Goal: Navigation & Orientation: Find specific page/section

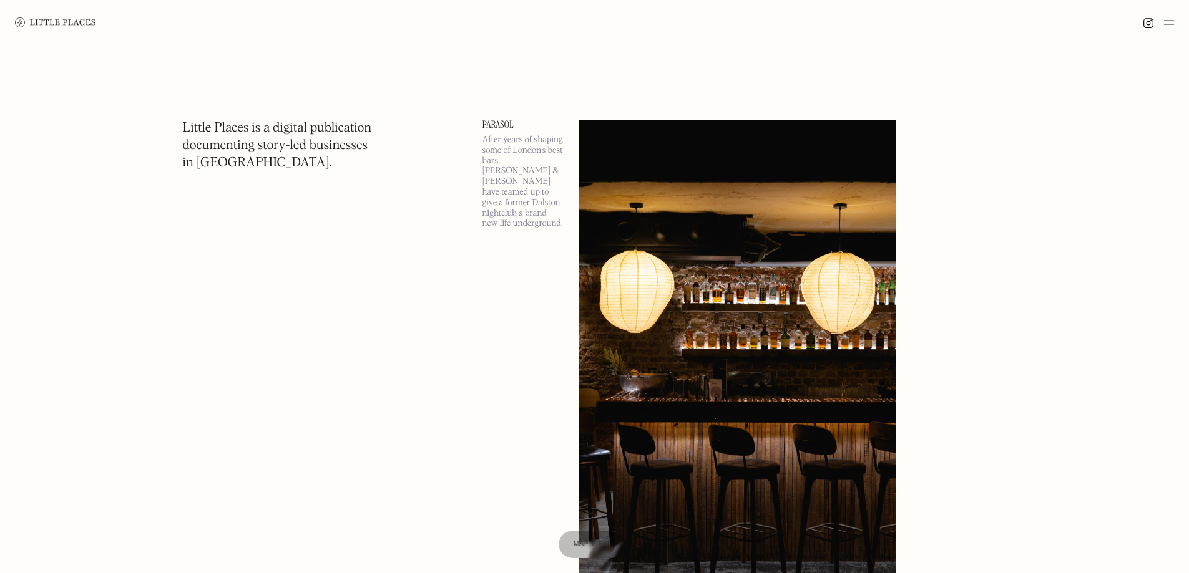
click at [1167, 26] on img at bounding box center [1169, 22] width 10 height 15
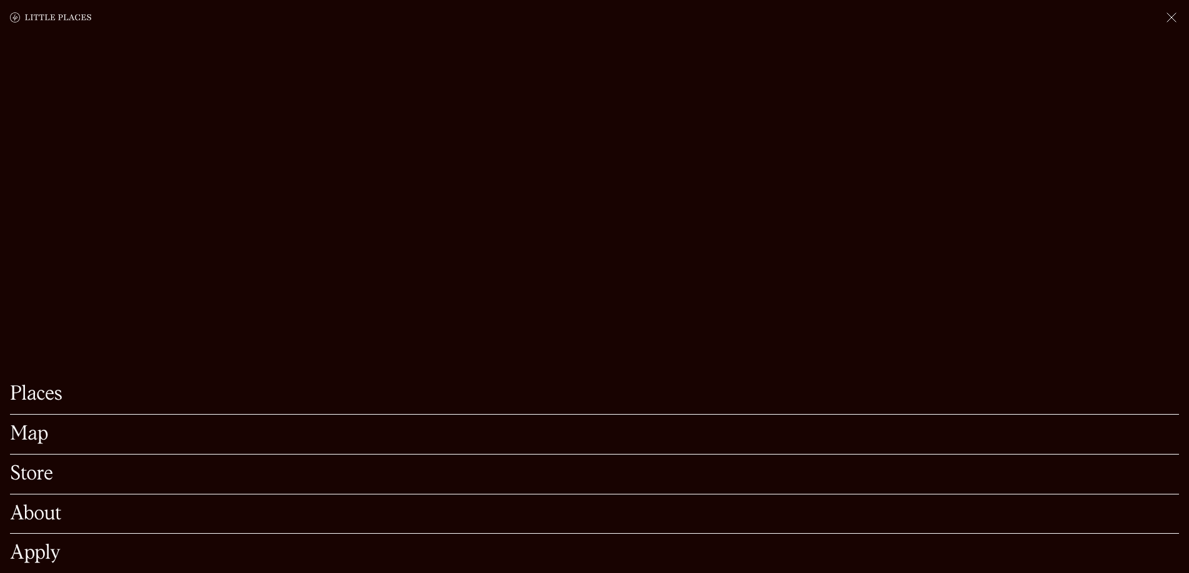
click at [41, 465] on link "Store" at bounding box center [594, 474] width 1169 height 19
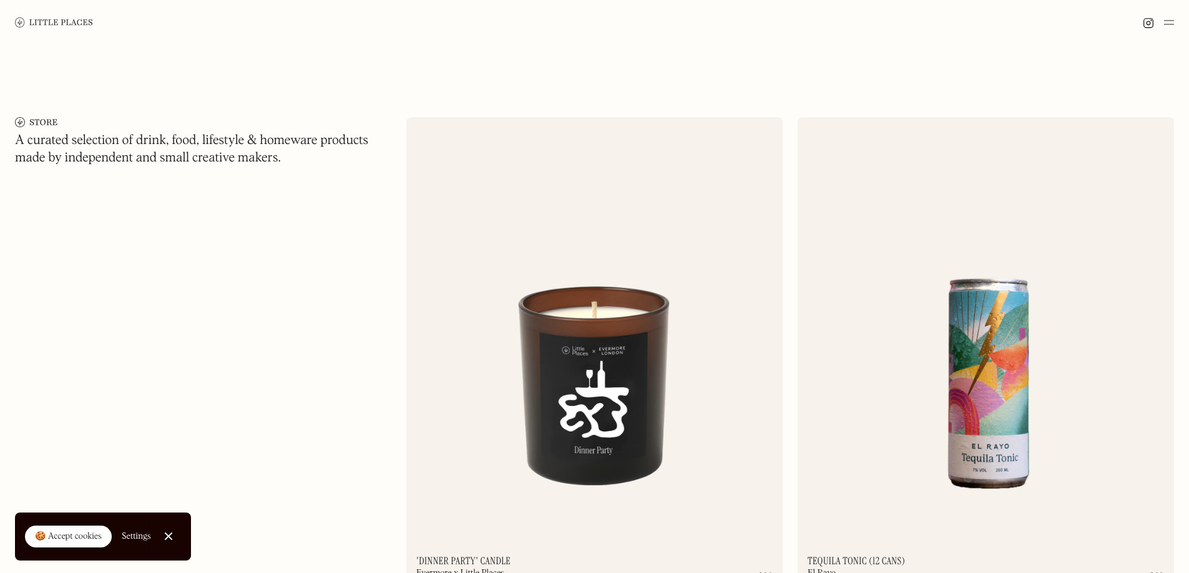
click at [62, 28] on link at bounding box center [54, 22] width 78 height 45
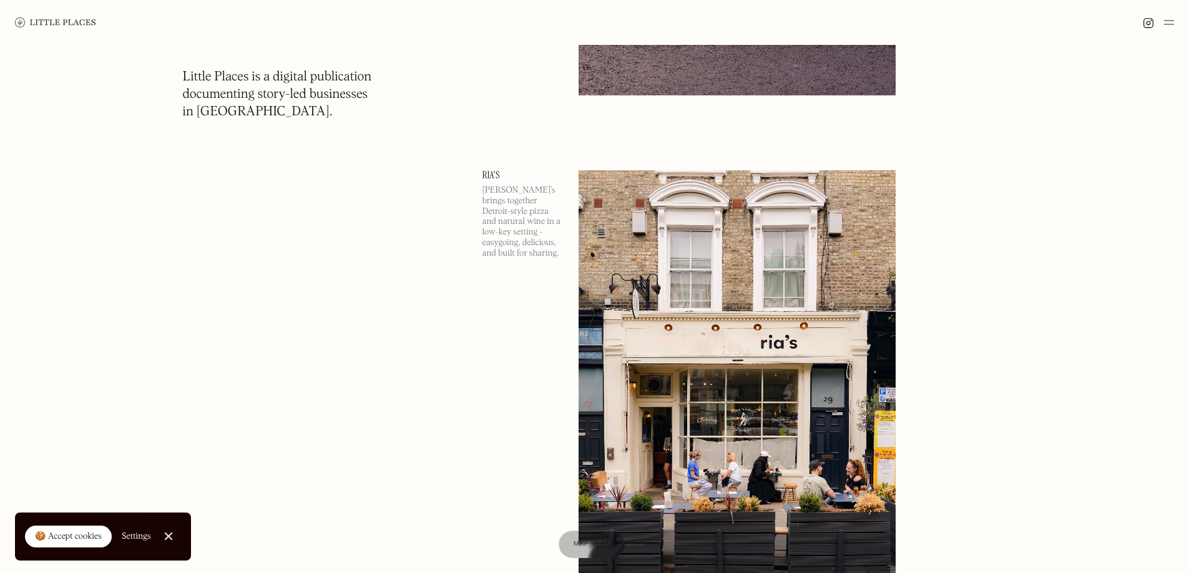
scroll to position [2620, 0]
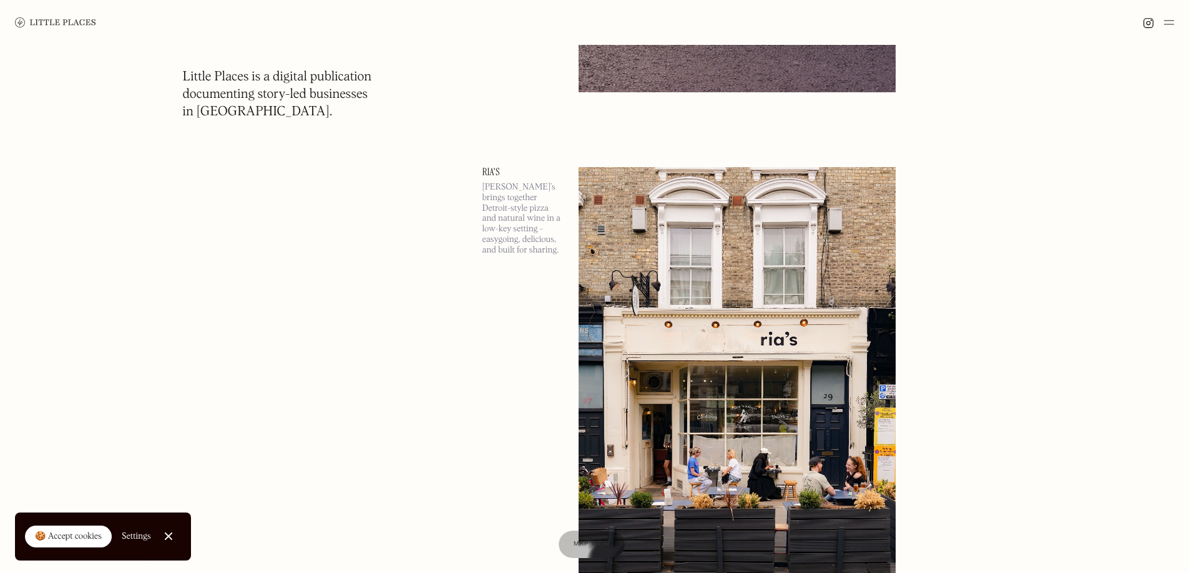
click at [1164, 21] on img at bounding box center [1169, 22] width 10 height 15
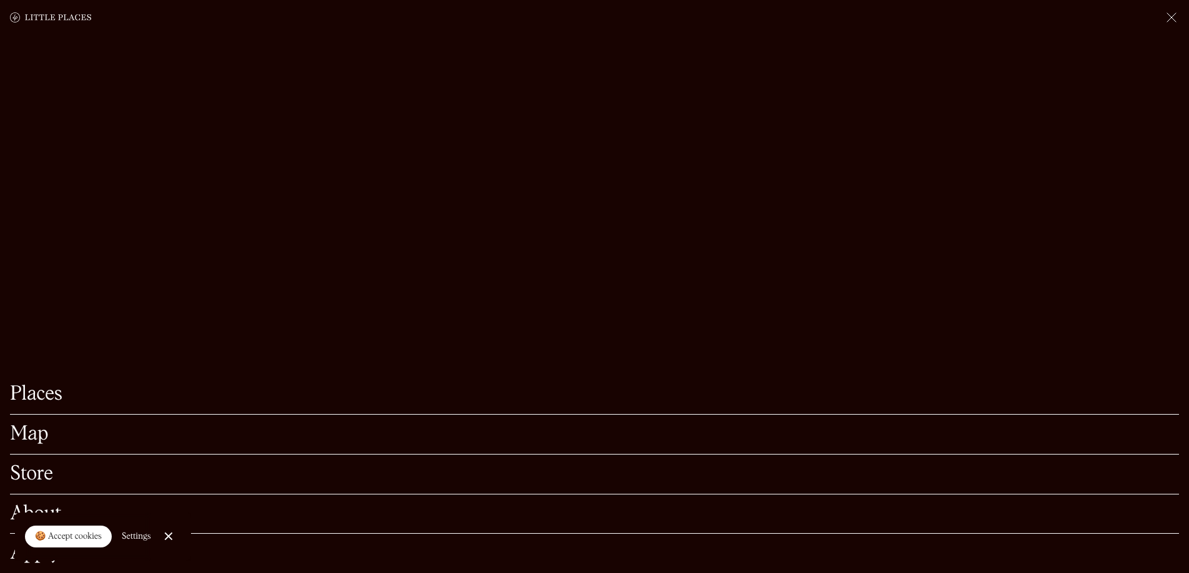
scroll to position [2683, 0]
click at [165, 537] on link "Close Cookie Popup" at bounding box center [168, 536] width 25 height 25
click at [1168, 15] on img at bounding box center [1171, 17] width 15 height 15
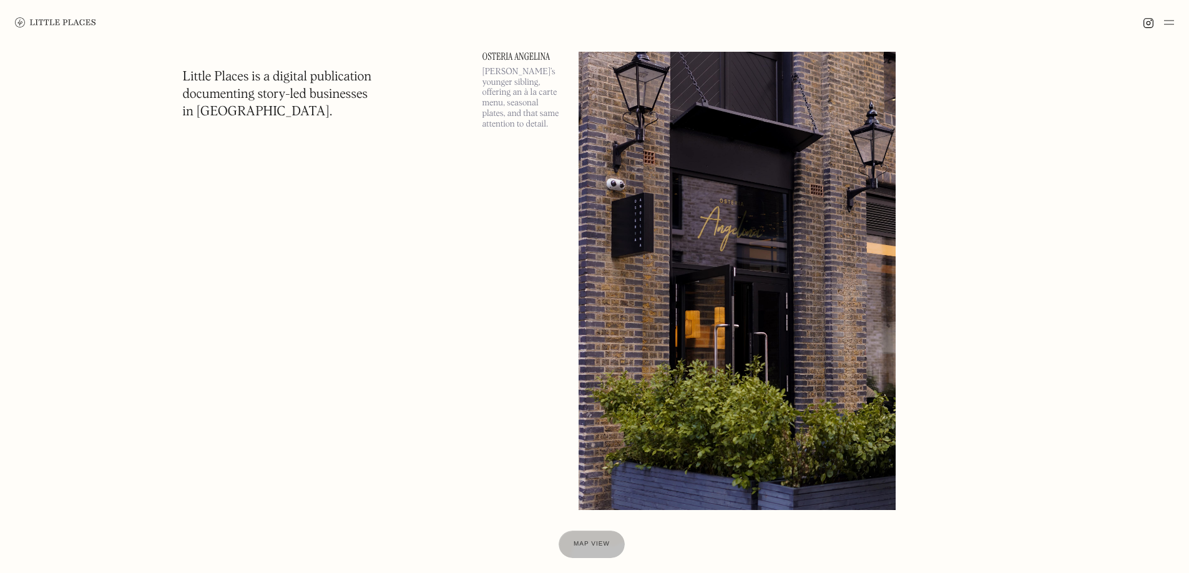
scroll to position [10731, 0]
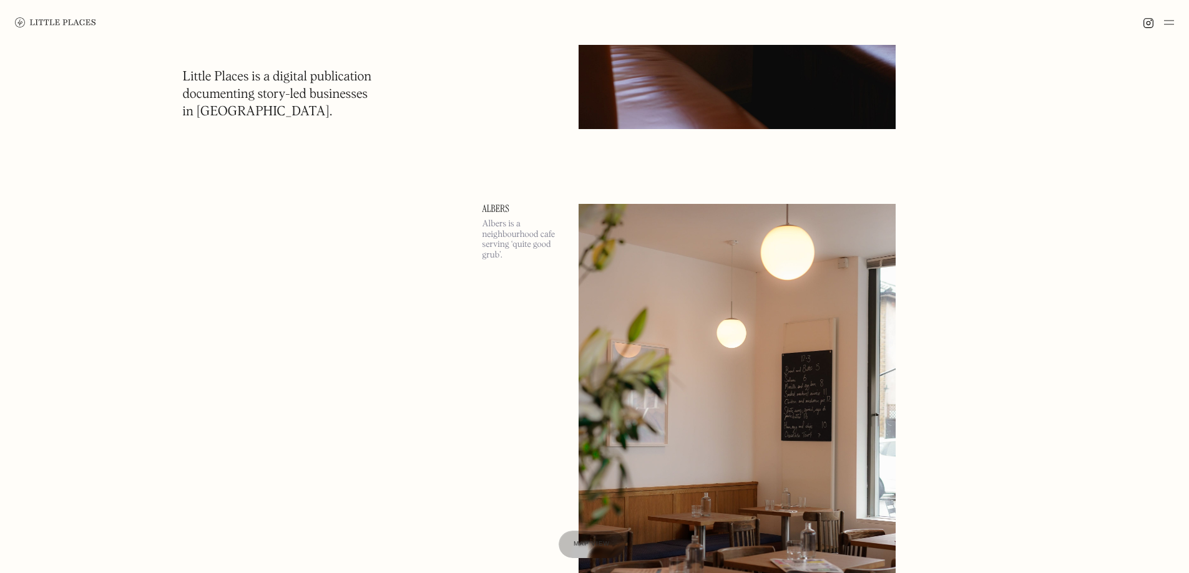
scroll to position [24707, 0]
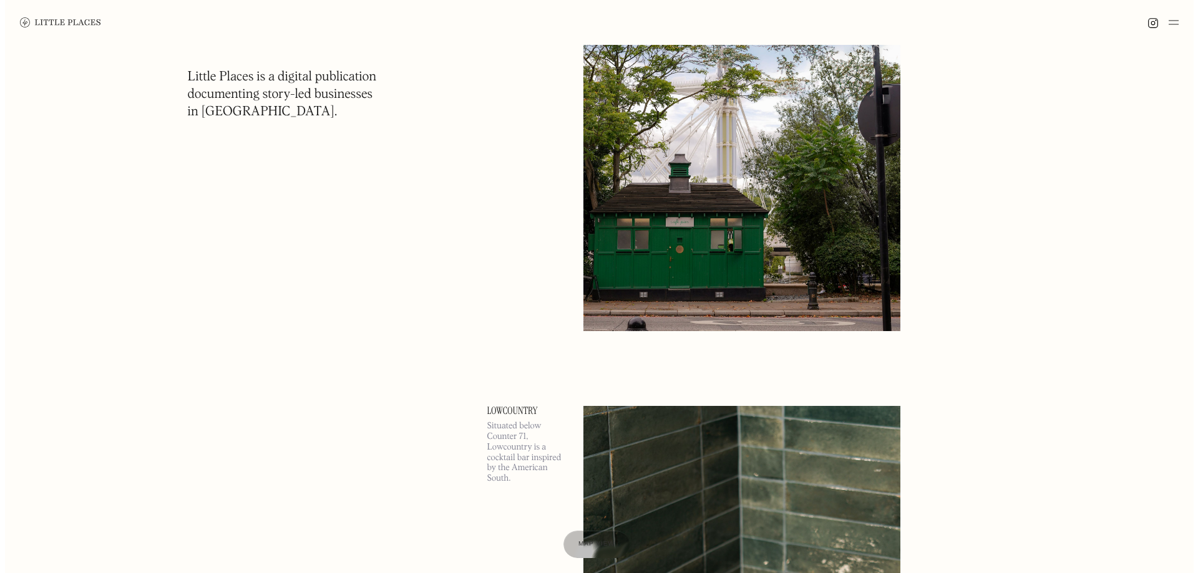
scroll to position [32388, 0]
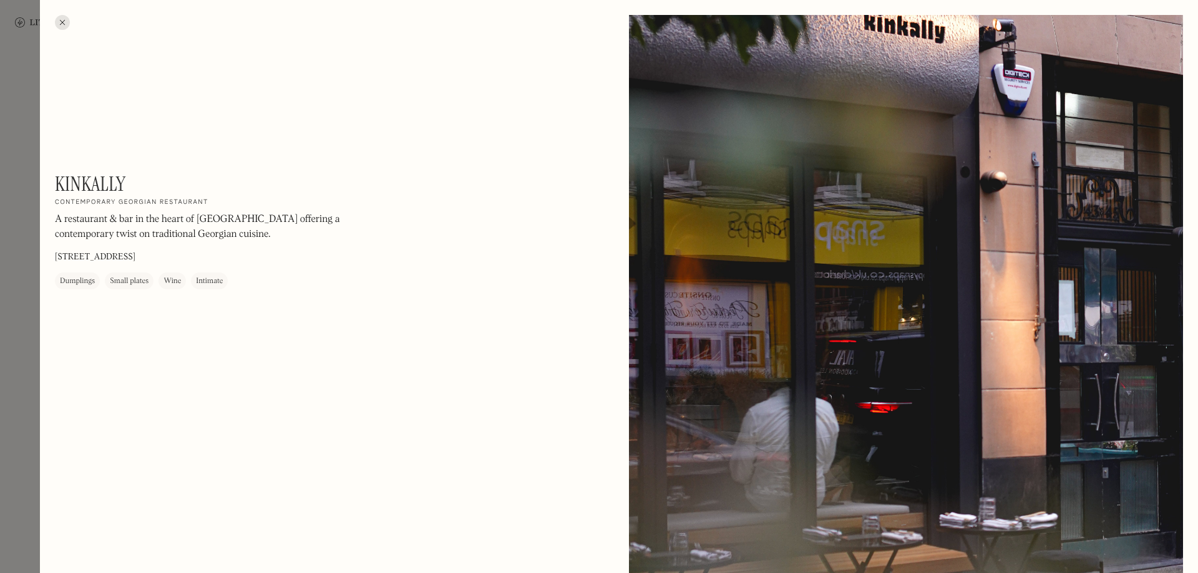
click at [930, 37] on div at bounding box center [906, 361] width 554 height 693
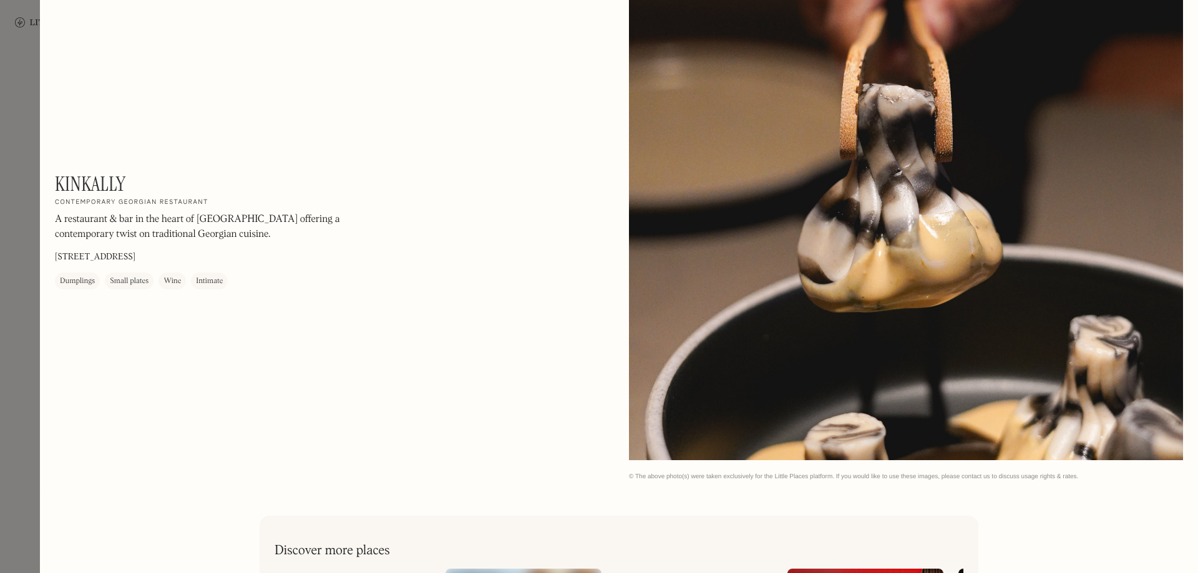
scroll to position [3264, 0]
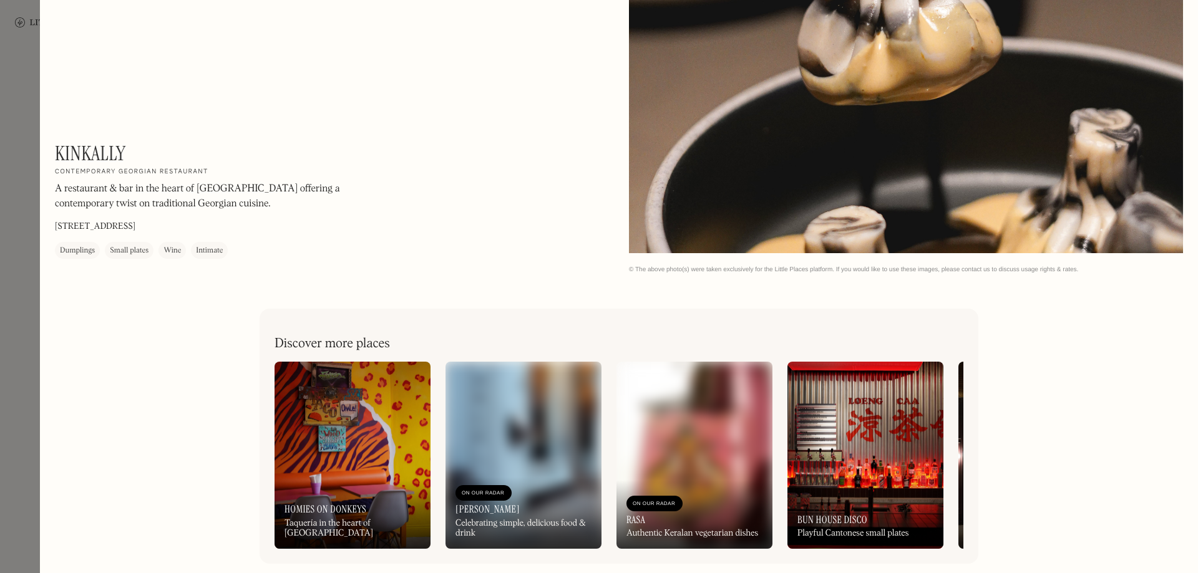
click at [342, 412] on img at bounding box center [353, 455] width 156 height 187
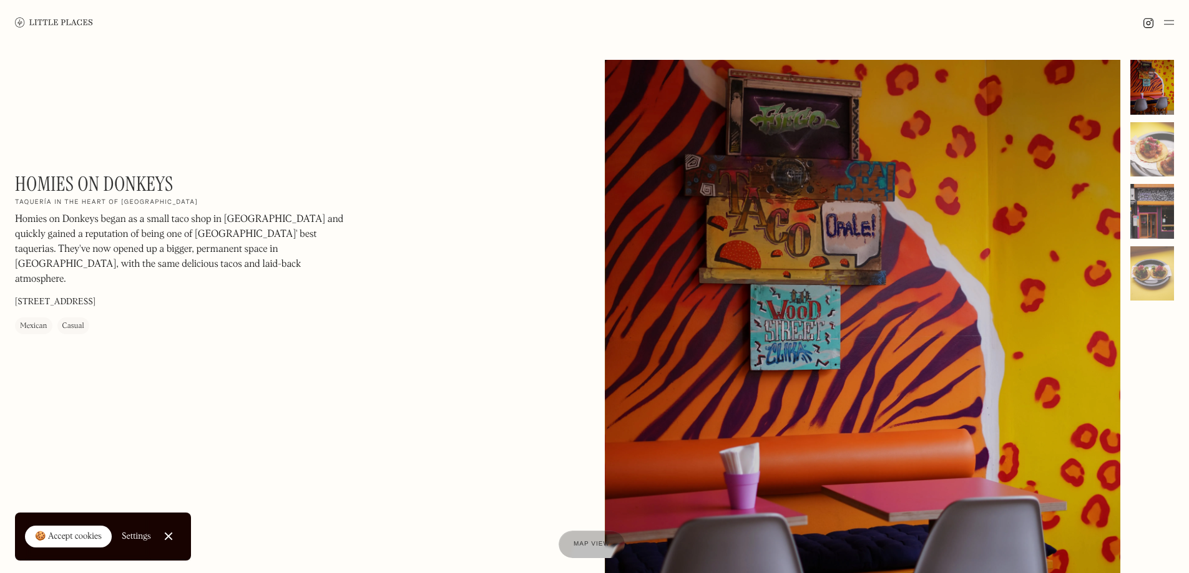
click at [1145, 210] on div at bounding box center [1152, 211] width 44 height 55
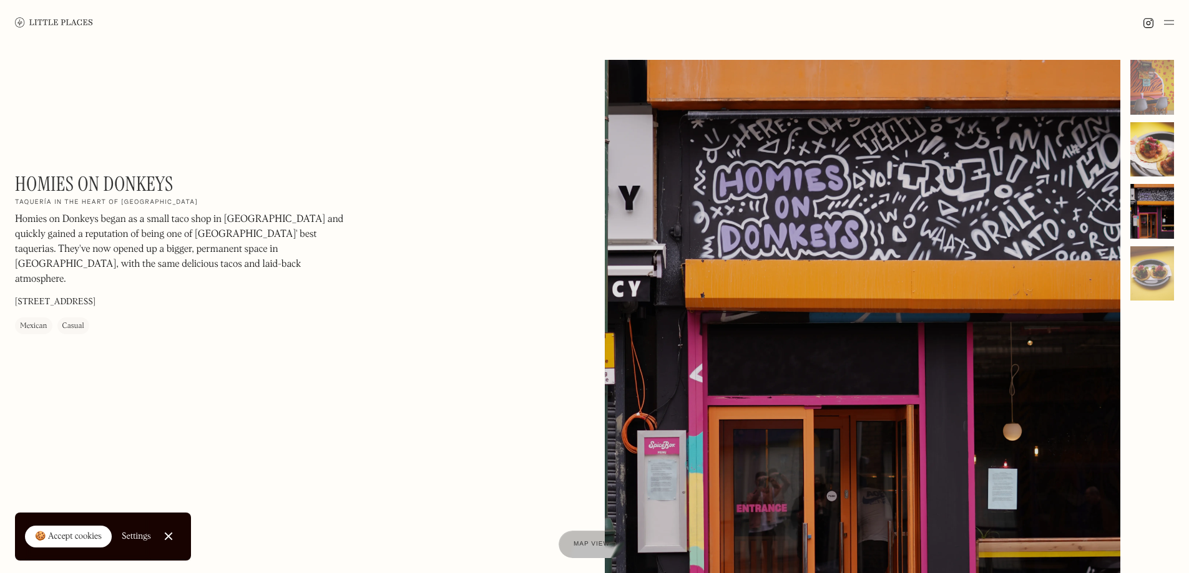
click at [1149, 157] on div at bounding box center [1152, 149] width 44 height 55
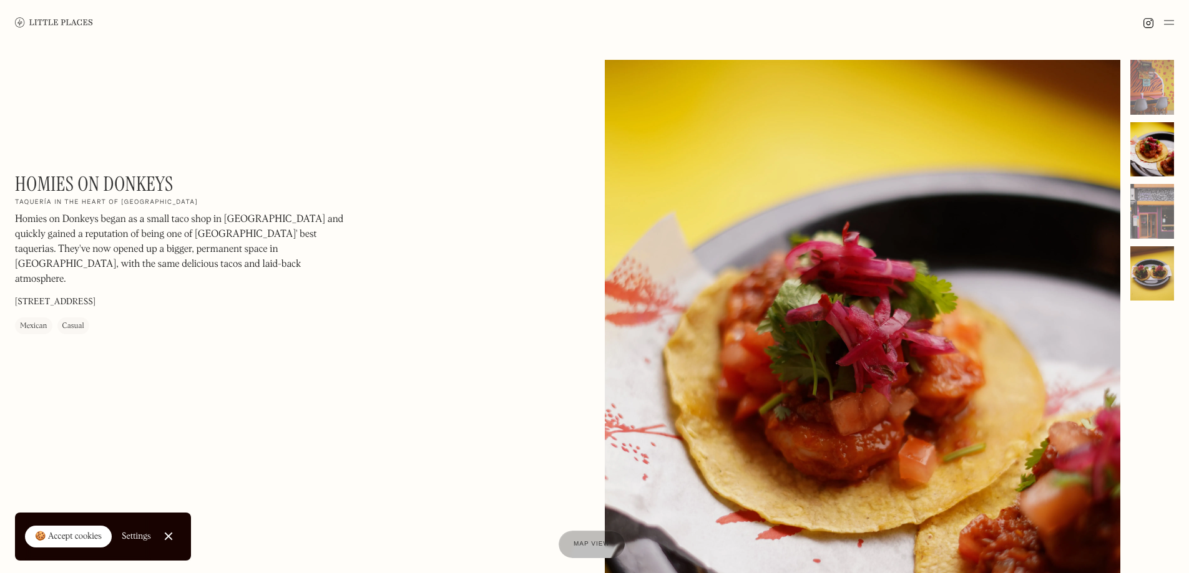
click at [1151, 289] on div at bounding box center [1152, 273] width 44 height 55
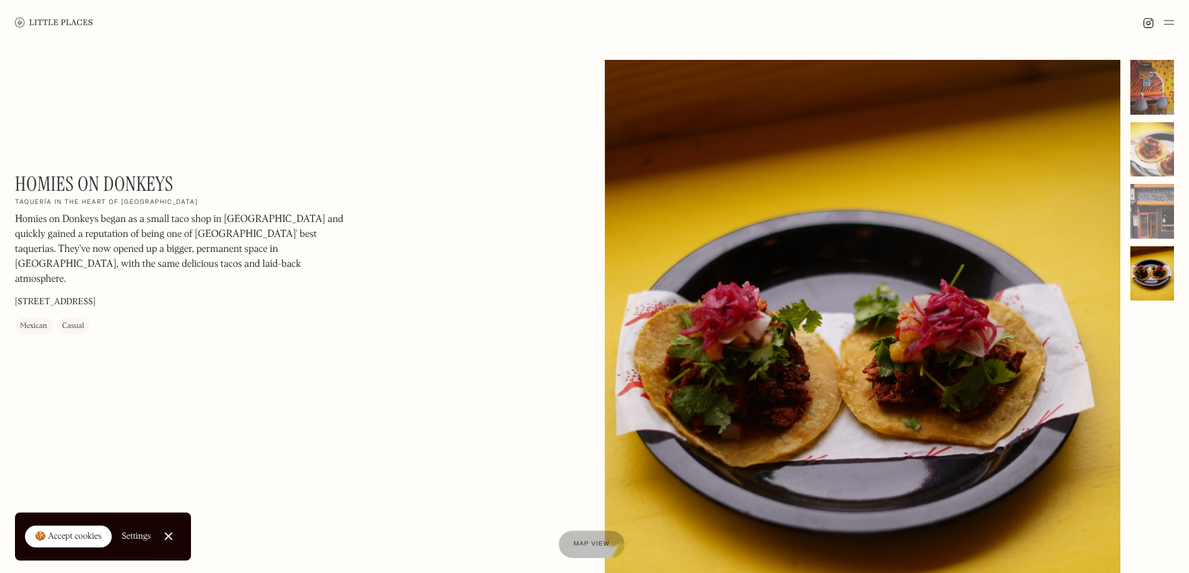
click at [1153, 92] on div at bounding box center [1152, 87] width 44 height 55
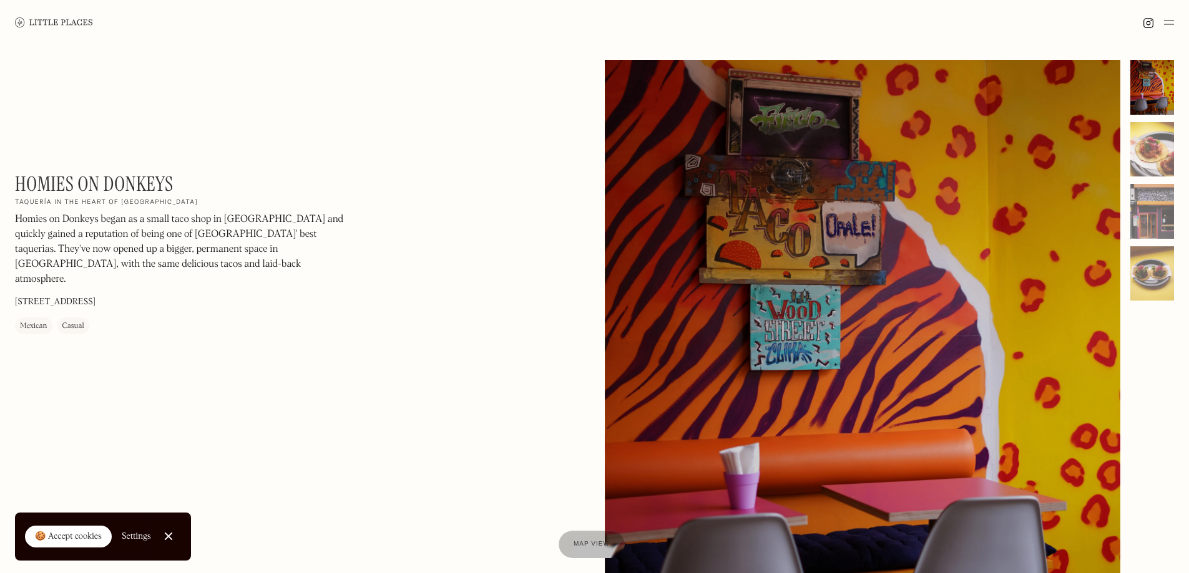
click at [1166, 24] on img at bounding box center [1169, 22] width 10 height 15
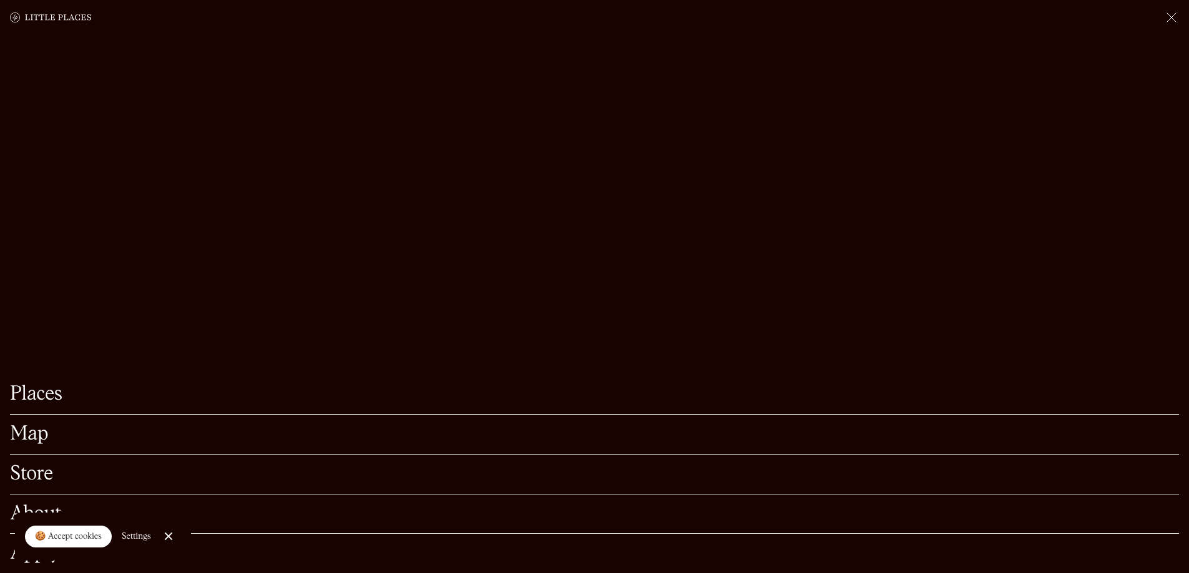
click at [1166, 18] on img at bounding box center [1171, 17] width 15 height 15
